Goal: Information Seeking & Learning: Learn about a topic

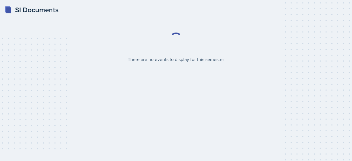
select select "2bed604d-1099-4043-b1bc-2365e8740244"
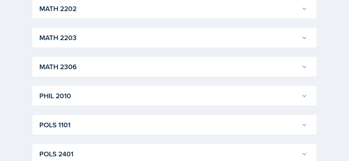
scroll to position [675, 0]
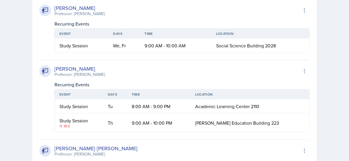
scroll to position [722, 0]
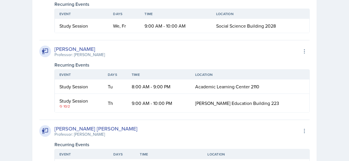
drag, startPoint x: 217, startPoint y: 66, endPoint x: 291, endPoint y: 63, distance: 74.0
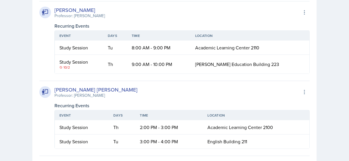
scroll to position [769, 0]
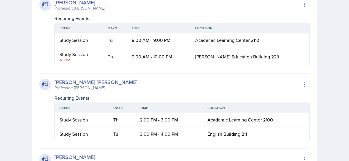
drag, startPoint x: 52, startPoint y: 84, endPoint x: 322, endPoint y: 82, distance: 270.5
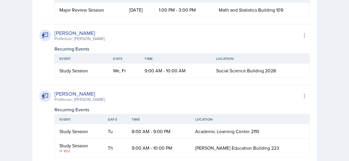
scroll to position [675, 0]
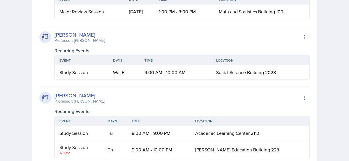
drag, startPoint x: 47, startPoint y: 67, endPoint x: 80, endPoint y: 66, distance: 33.2
drag, startPoint x: 43, startPoint y: 74, endPoint x: 86, endPoint y: 75, distance: 42.5
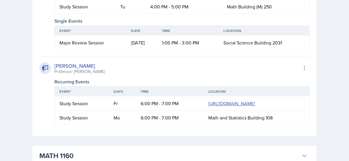
scroll to position [1141, 0]
